Goal: Communication & Community: Answer question/provide support

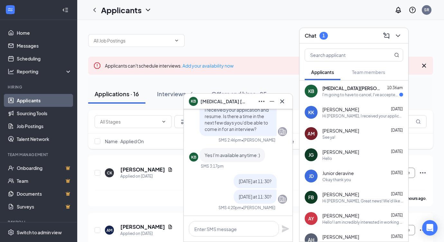
scroll to position [1, 0]
click at [329, 91] on span "[MEDICAL_DATA][PERSON_NAME]" at bounding box center [351, 88] width 58 height 6
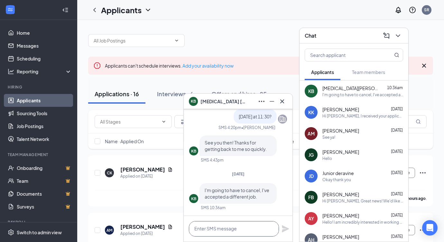
click at [225, 231] on textarea at bounding box center [234, 228] width 90 height 15
click at [283, 102] on icon "Cross" at bounding box center [282, 101] width 4 height 4
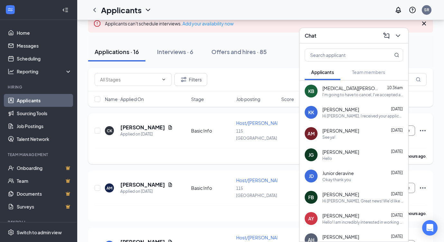
scroll to position [41, 0]
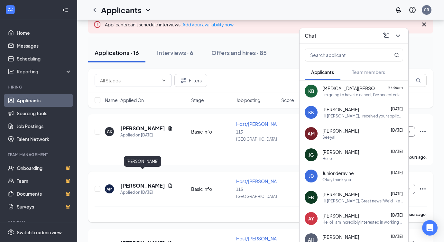
click at [144, 182] on h5 "[PERSON_NAME]" at bounding box center [142, 185] width 45 height 7
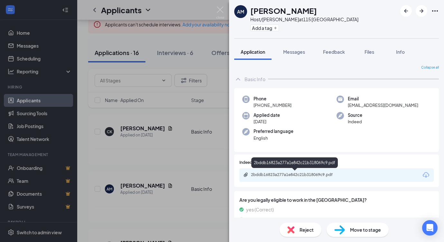
click at [323, 175] on div "2bddb16823a277a1e842c21b318069c9.pdf" at bounding box center [296, 174] width 90 height 5
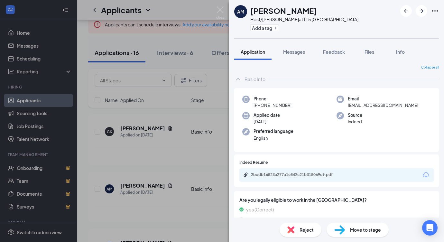
click at [151, 124] on div "AM [PERSON_NAME] Host/[PERSON_NAME] at [STREET_ADDRESS] Add a tag Application M…" at bounding box center [222, 121] width 444 height 242
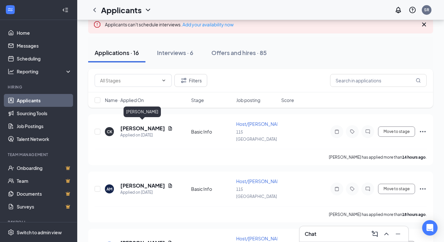
click at [151, 125] on h5 "[PERSON_NAME]" at bounding box center [142, 128] width 45 height 7
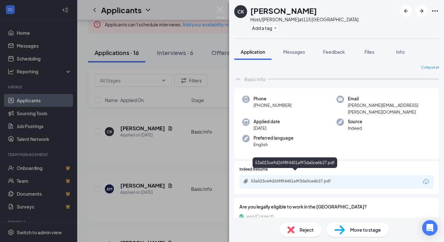
click at [300, 179] on div "53a023ce9d2698f4401a9f3da0ce6b27.pdf" at bounding box center [296, 181] width 90 height 5
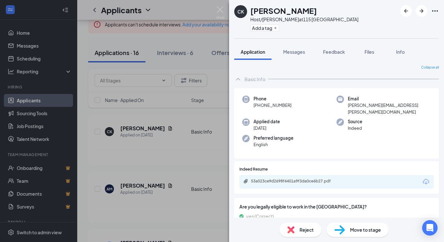
scroll to position [14, 0]
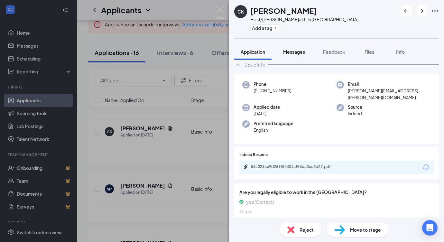
click at [298, 50] on span "Messages" at bounding box center [294, 52] width 22 height 6
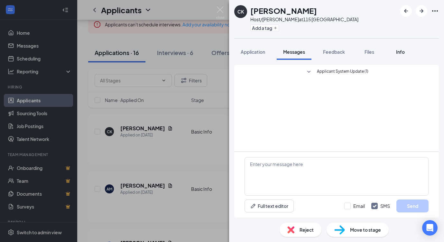
click at [401, 52] on span "Info" at bounding box center [400, 52] width 9 height 6
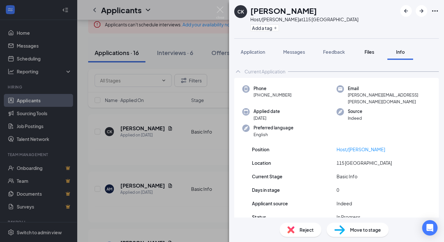
click at [370, 51] on span "Files" at bounding box center [369, 52] width 10 height 6
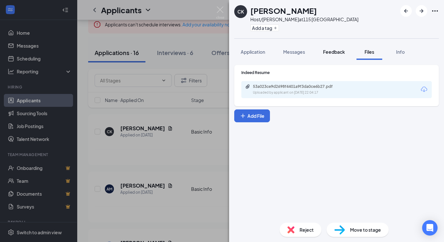
click at [342, 50] on span "Feedback" at bounding box center [334, 52] width 22 height 6
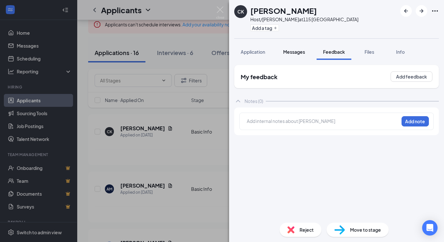
click at [295, 53] on span "Messages" at bounding box center [294, 52] width 22 height 6
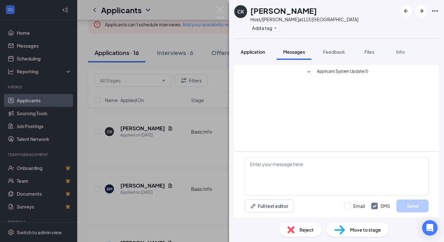
click at [253, 51] on span "Application" at bounding box center [253, 52] width 24 height 6
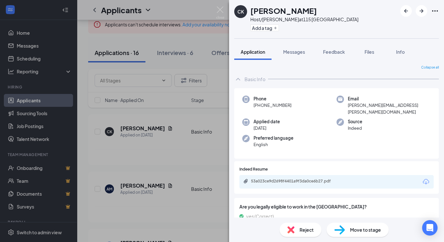
click at [148, 175] on div "[PERSON_NAME] Host/[PERSON_NAME] at [STREET_ADDRESS] Add a tag Application Mess…" at bounding box center [222, 121] width 444 height 242
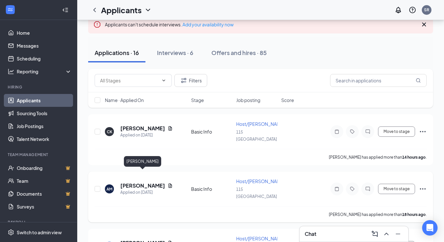
click at [148, 182] on h5 "[PERSON_NAME]" at bounding box center [142, 185] width 45 height 7
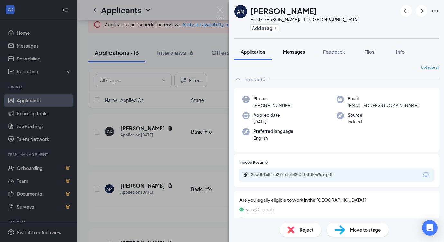
click at [295, 52] on span "Messages" at bounding box center [294, 52] width 22 height 6
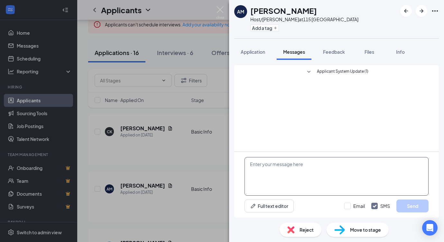
click at [291, 166] on textarea at bounding box center [336, 176] width 184 height 39
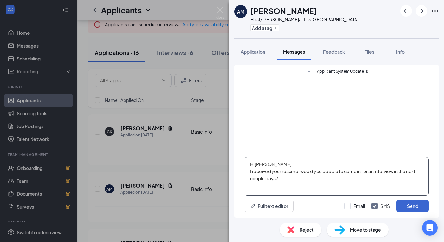
type textarea "Hi [PERSON_NAME], I received your resume, would you be able to come in for an i…"
click at [403, 208] on button "Send" at bounding box center [412, 205] width 32 height 13
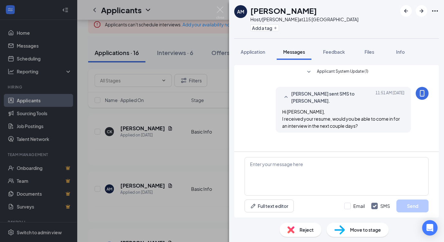
click at [152, 224] on div "AM [PERSON_NAME] Host/[PERSON_NAME] at [STREET_ADDRESS] Add a tag Application M…" at bounding box center [222, 121] width 444 height 242
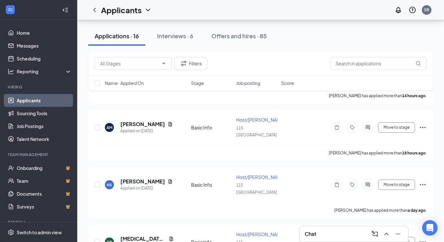
scroll to position [105, 0]
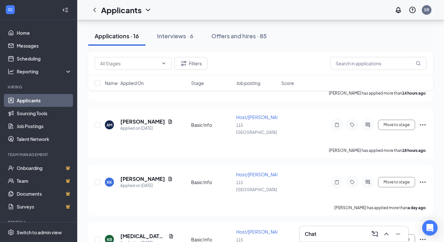
click at [320, 235] on div "Chat" at bounding box center [354, 234] width 98 height 10
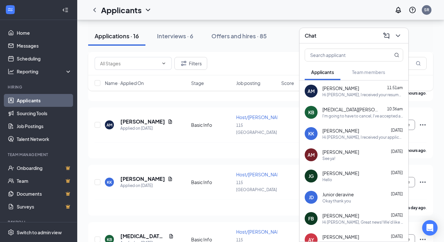
click at [338, 128] on span "[PERSON_NAME]" at bounding box center [340, 130] width 37 height 6
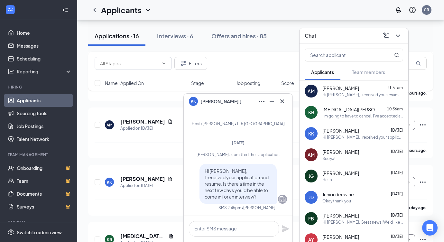
scroll to position [0, 0]
click at [282, 102] on icon "Cross" at bounding box center [282, 101] width 8 height 8
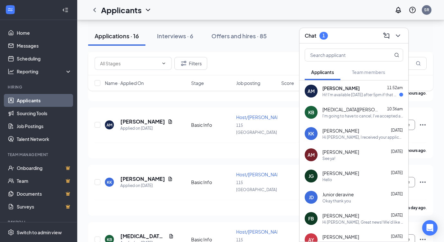
click at [320, 89] on div "AM [PERSON_NAME] 11:52am Hi! I'm available [DATE] after 5pm if that works for y…" at bounding box center [354, 90] width 109 height 21
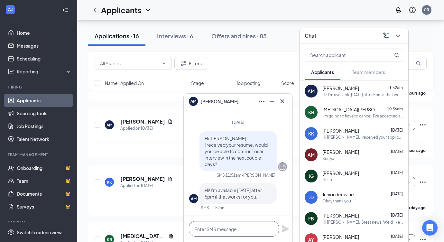
click at [235, 234] on textarea at bounding box center [234, 228] width 90 height 15
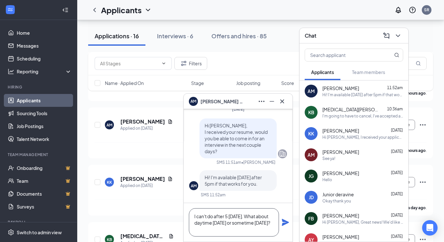
type textarea "I can't do after 5 [DATE]. What about daytime [DATE] or sometime [DATE]?"
click at [287, 223] on icon "Plane" at bounding box center [285, 222] width 7 height 7
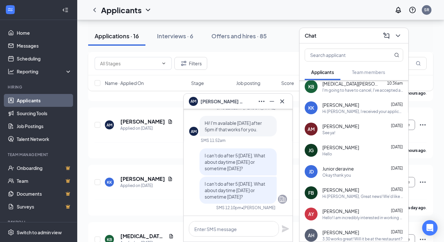
click at [282, 101] on icon "Cross" at bounding box center [282, 101] width 4 height 4
